Goal: Information Seeking & Learning: Learn about a topic

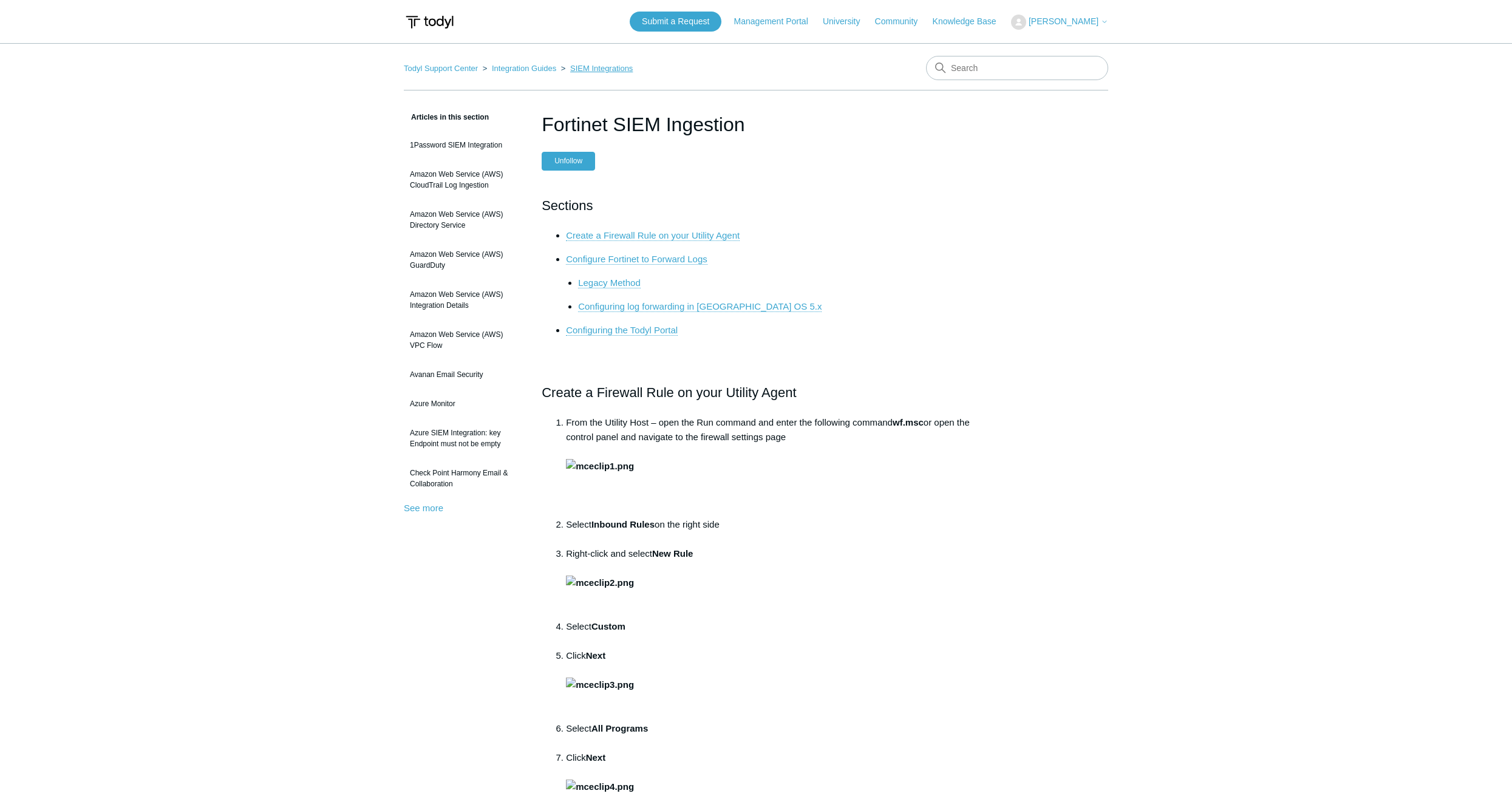
click at [589, 70] on link "SIEM Integrations" at bounding box center [601, 68] width 62 height 9
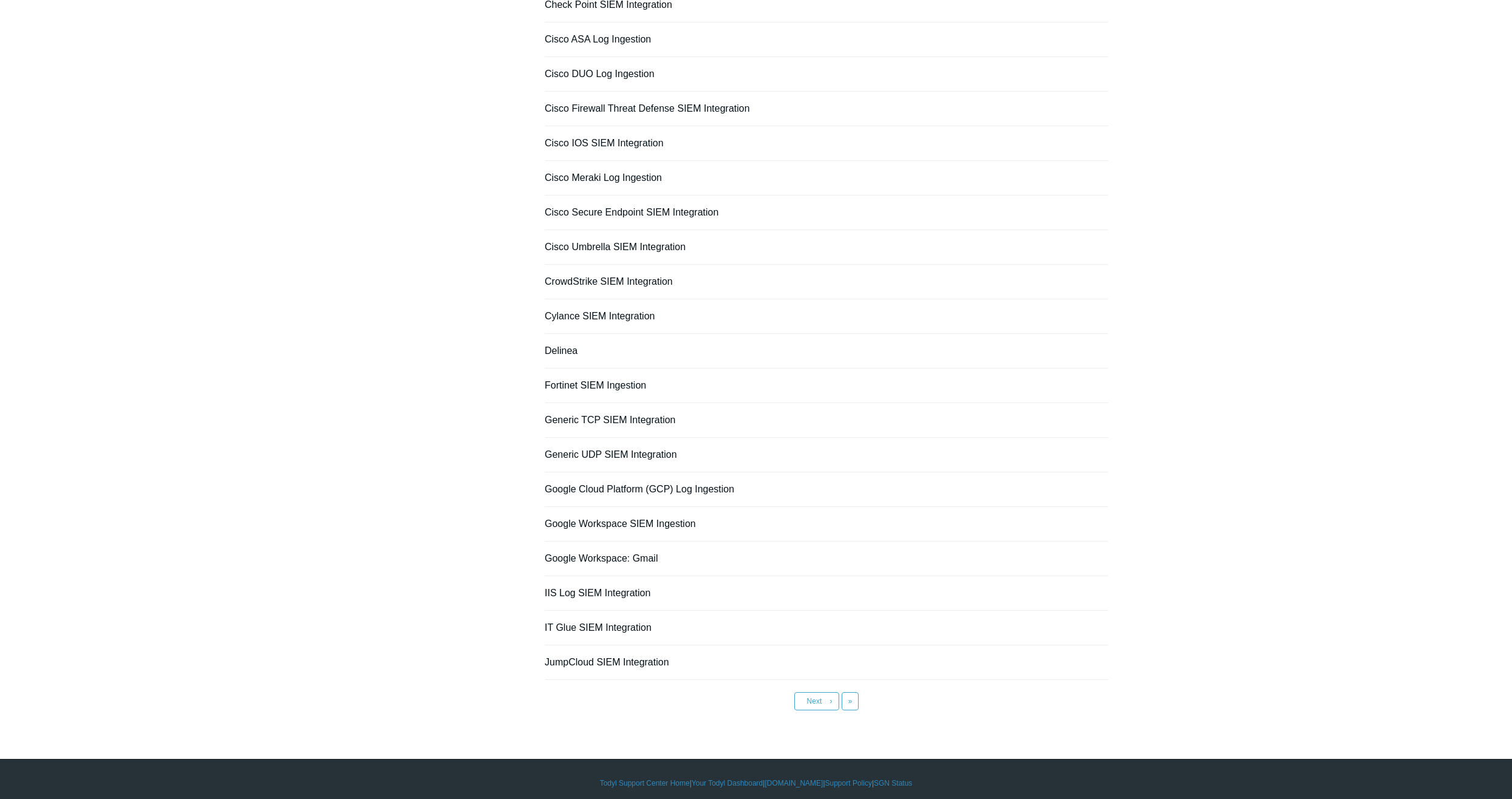
scroll to position [504, 0]
click at [794, 691] on link "Next ›" at bounding box center [817, 701] width 45 height 18
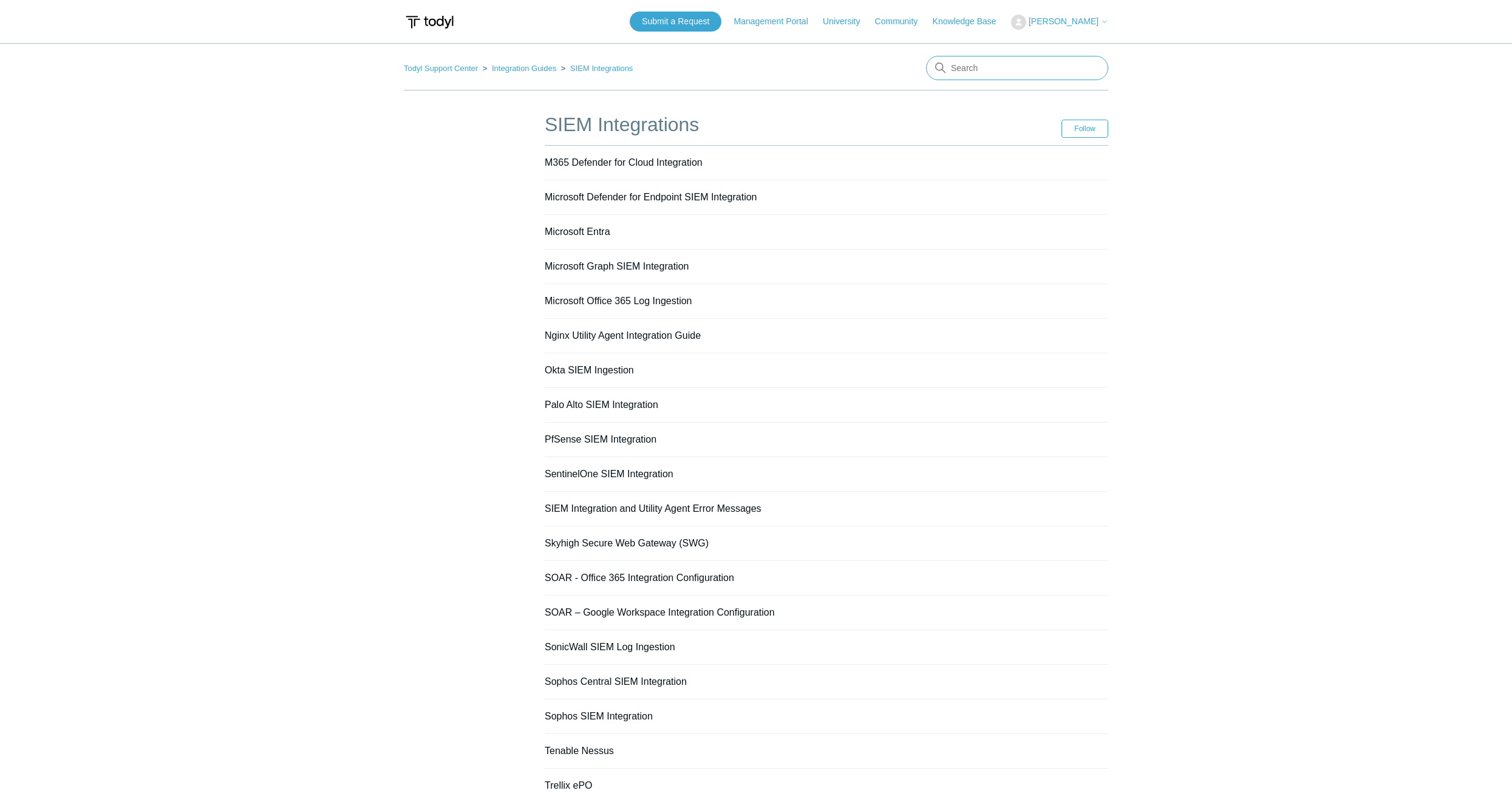
click at [992, 65] on input "Search" at bounding box center [1017, 68] width 182 height 25
type input "siem"
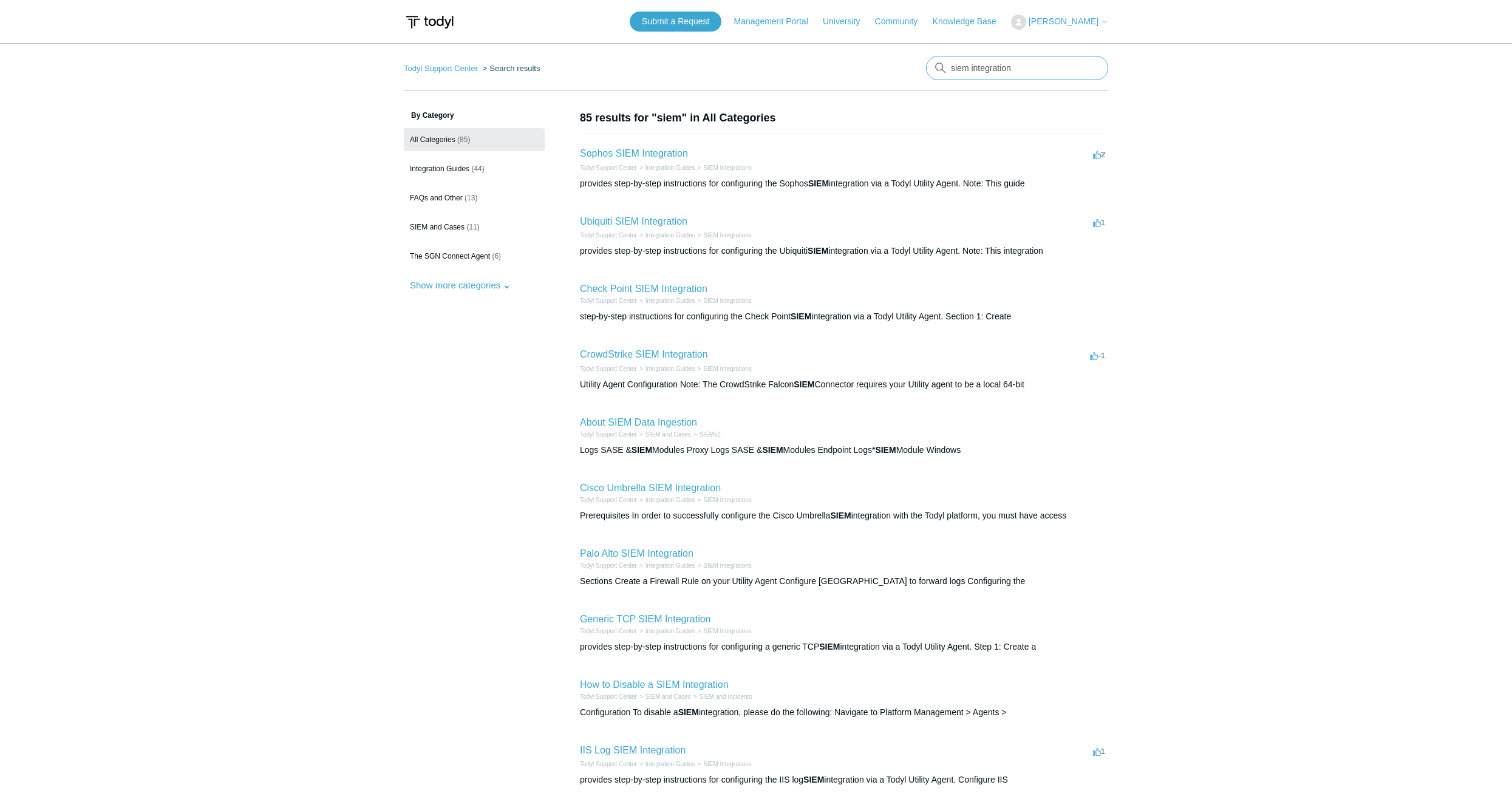
type input "siem integration"
